Goal: Information Seeking & Learning: Find specific fact

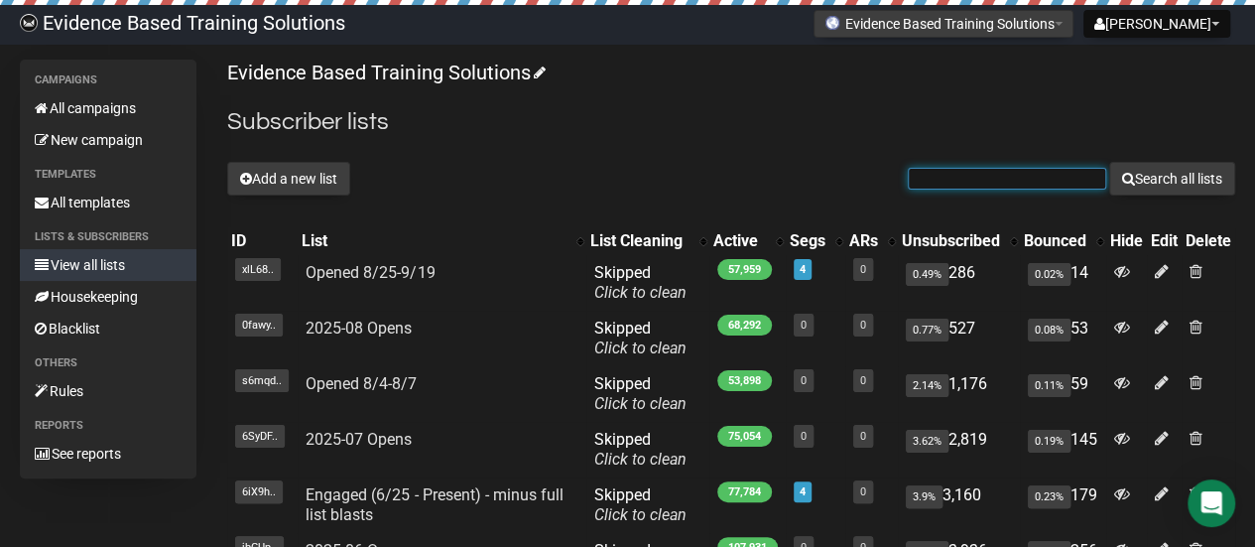
click at [1006, 185] on input "text" at bounding box center [1007, 179] width 198 height 22
paste input "arod1687@aol.com"
type input "arod1687@aol.com"
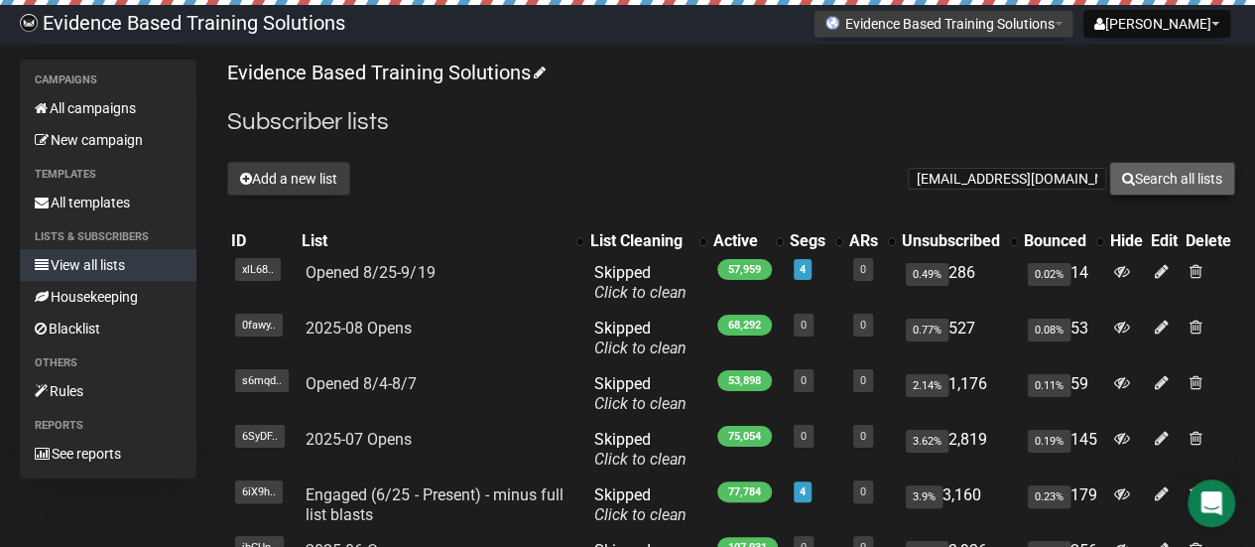
click at [1199, 178] on button "Search all lists" at bounding box center [1172, 179] width 126 height 34
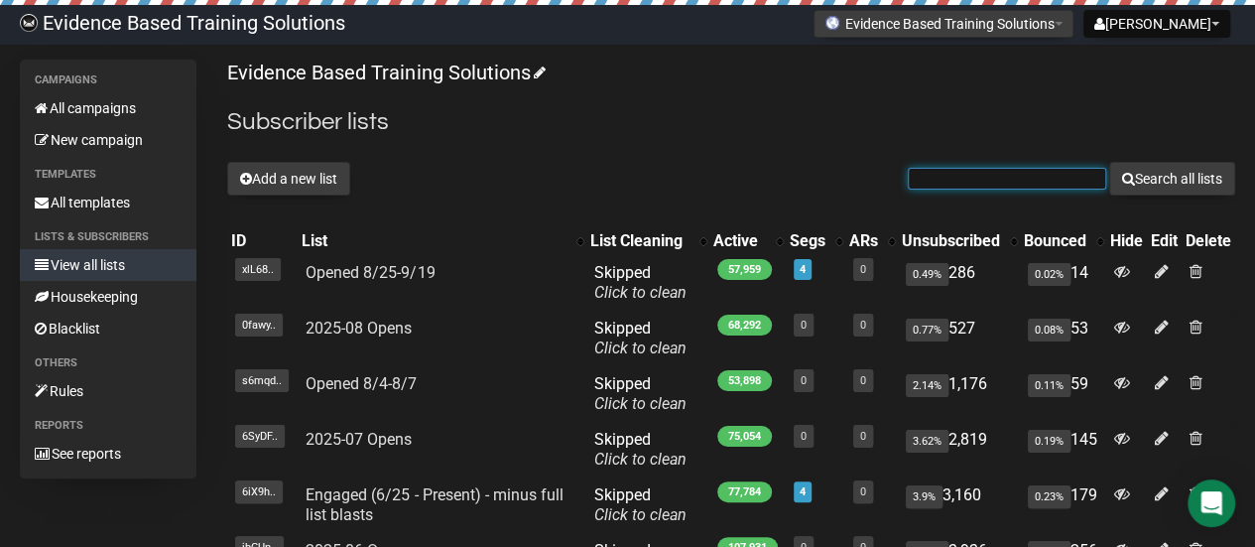
click at [1010, 183] on input "text" at bounding box center [1007, 179] width 198 height 22
paste input "[PERSON_NAME][EMAIL_ADDRESS][PERSON_NAME][DOMAIN_NAME]"
type input "[PERSON_NAME][EMAIL_ADDRESS][PERSON_NAME][DOMAIN_NAME]"
click at [1109, 162] on button "Search all lists" at bounding box center [1172, 179] width 126 height 34
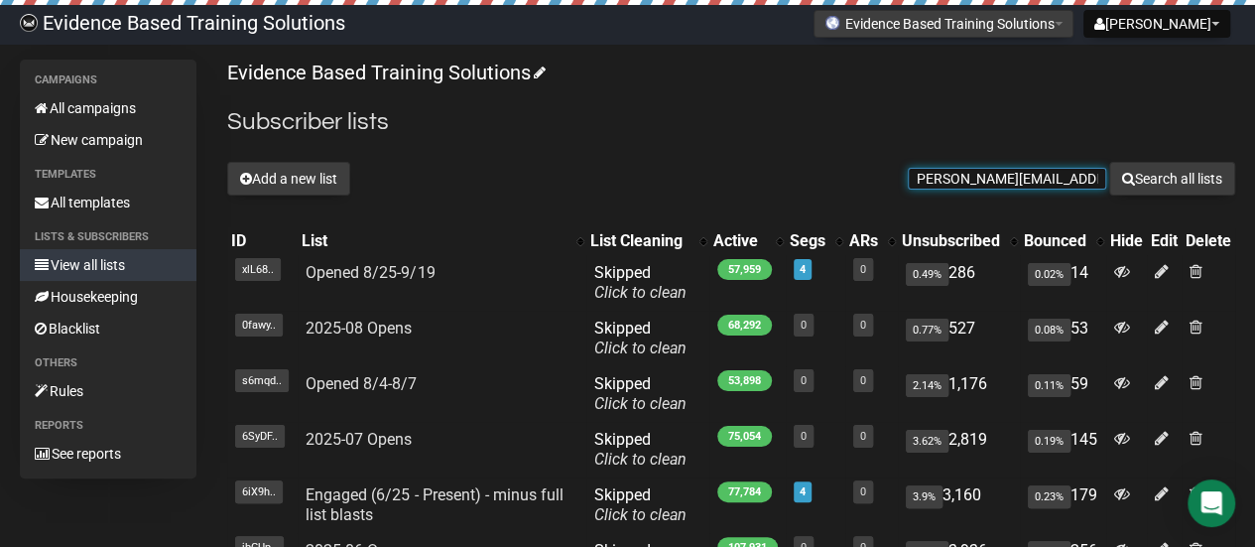
scroll to position [0, 0]
